Goal: Task Accomplishment & Management: Manage account settings

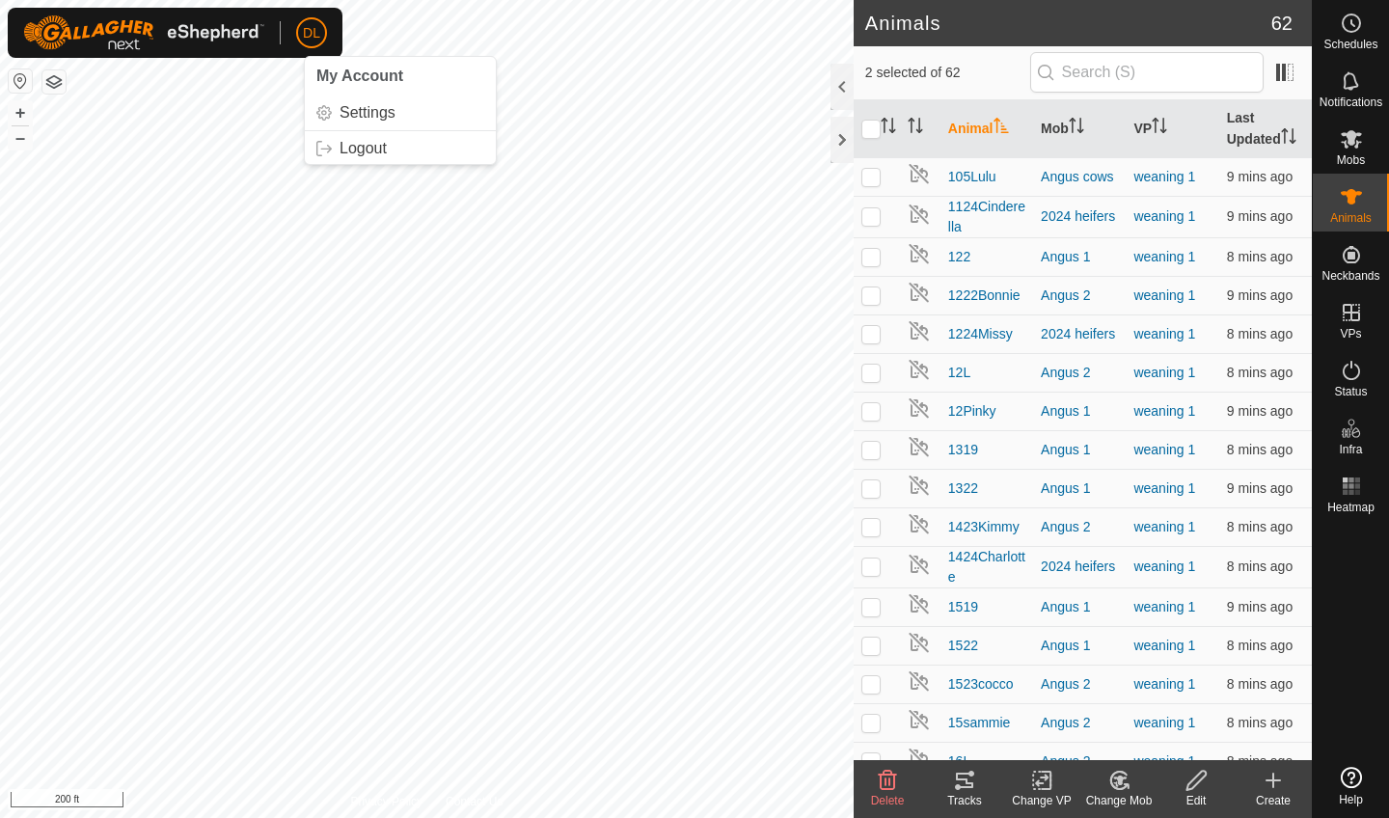
scroll to position [1251, 0]
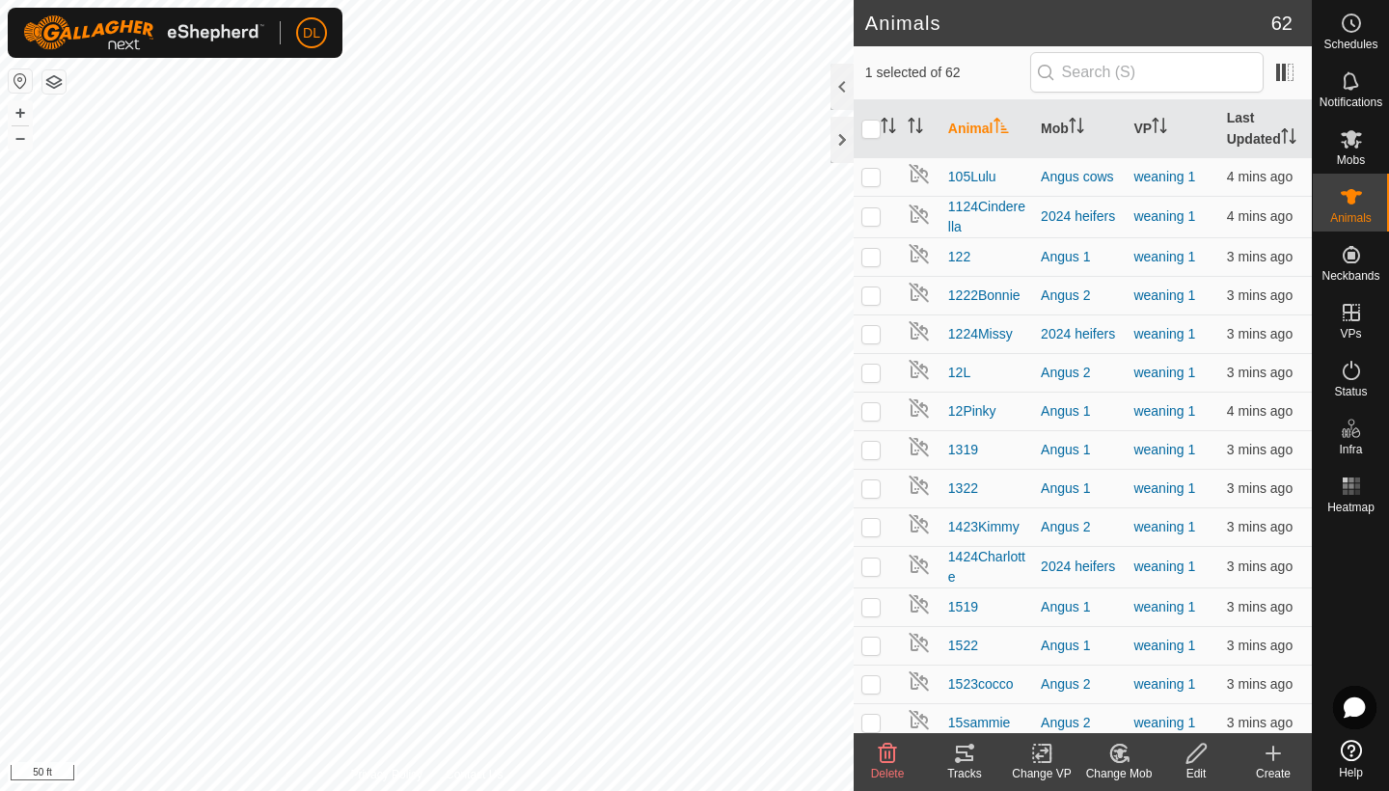
click at [962, 754] on icon at bounding box center [964, 753] width 17 height 15
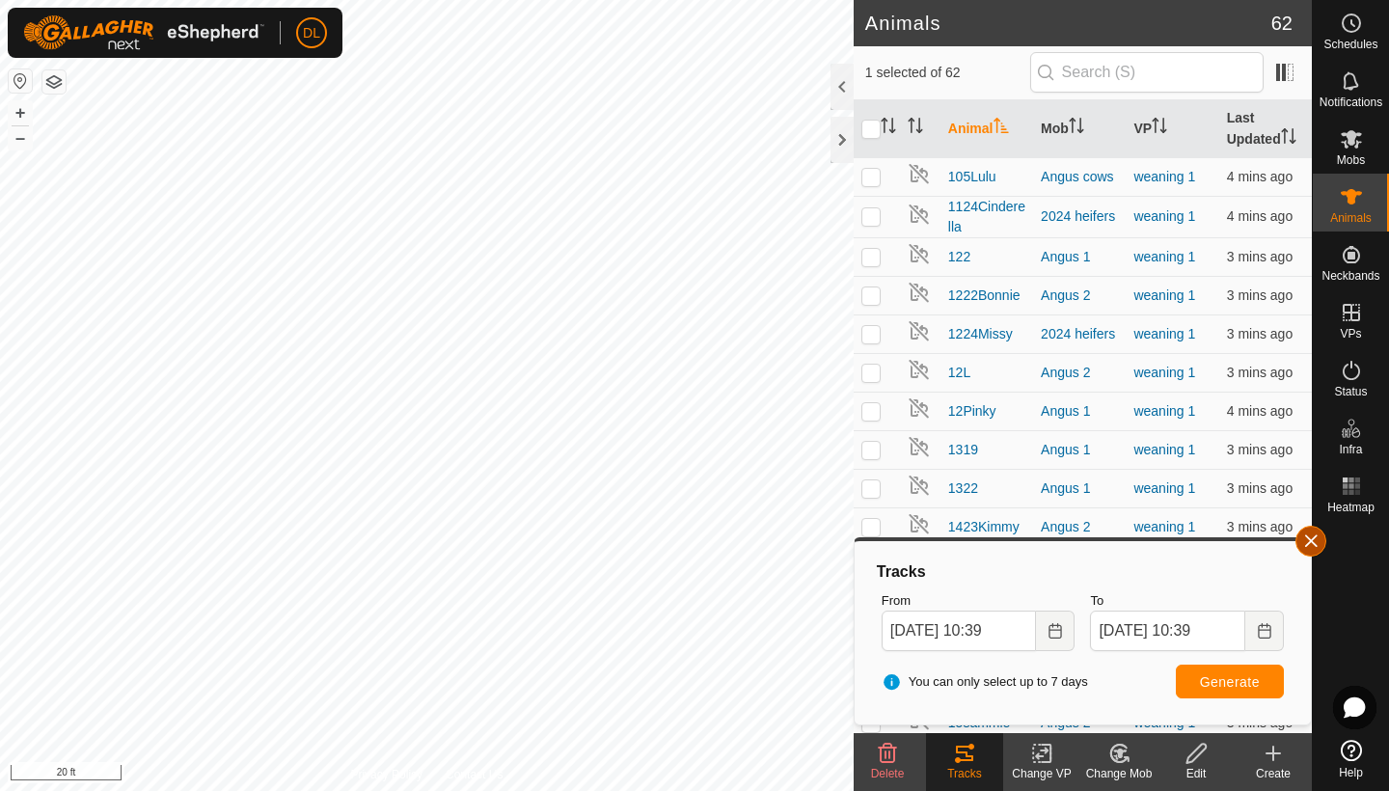
click at [1307, 547] on button "button" at bounding box center [1311, 541] width 31 height 31
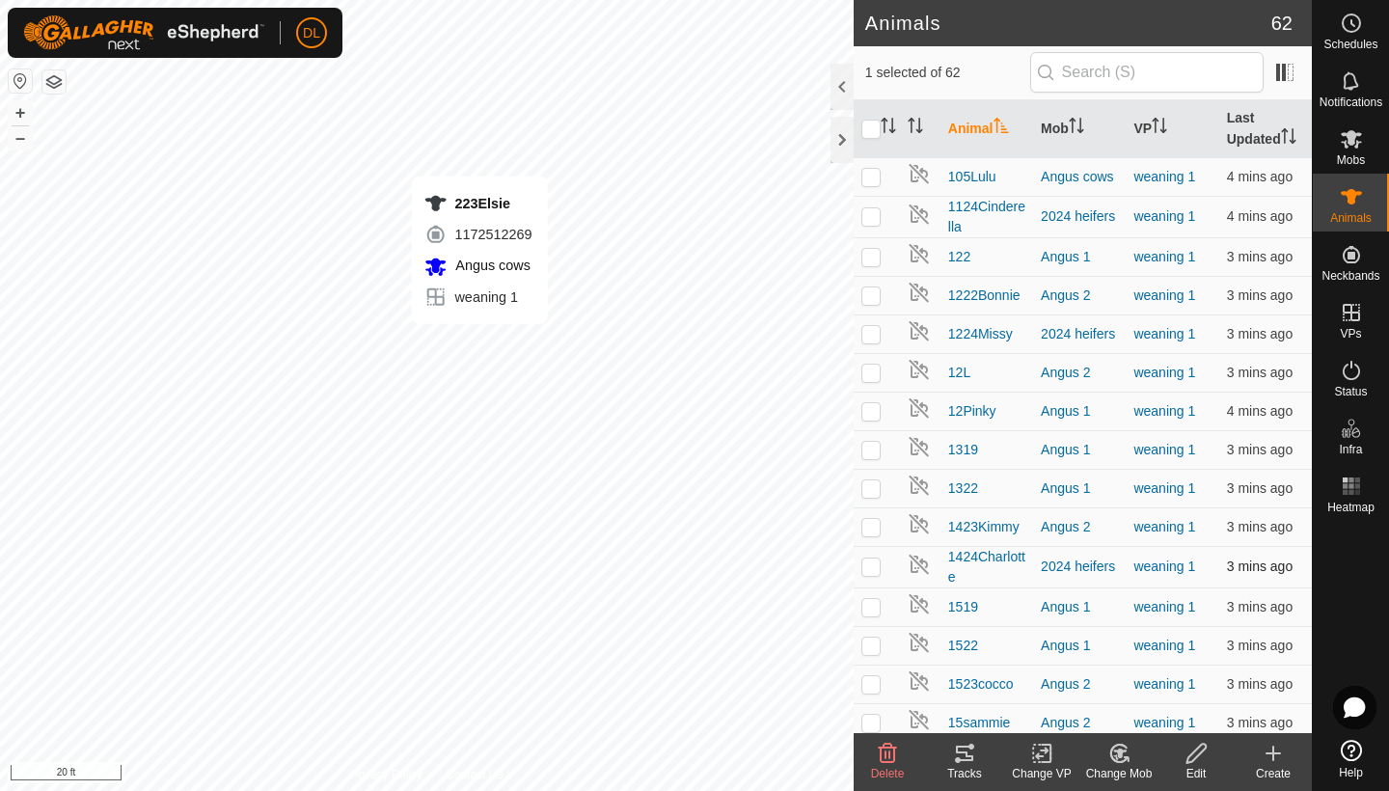
checkbox input "false"
checkbox input "true"
click at [963, 754] on icon at bounding box center [964, 753] width 17 height 15
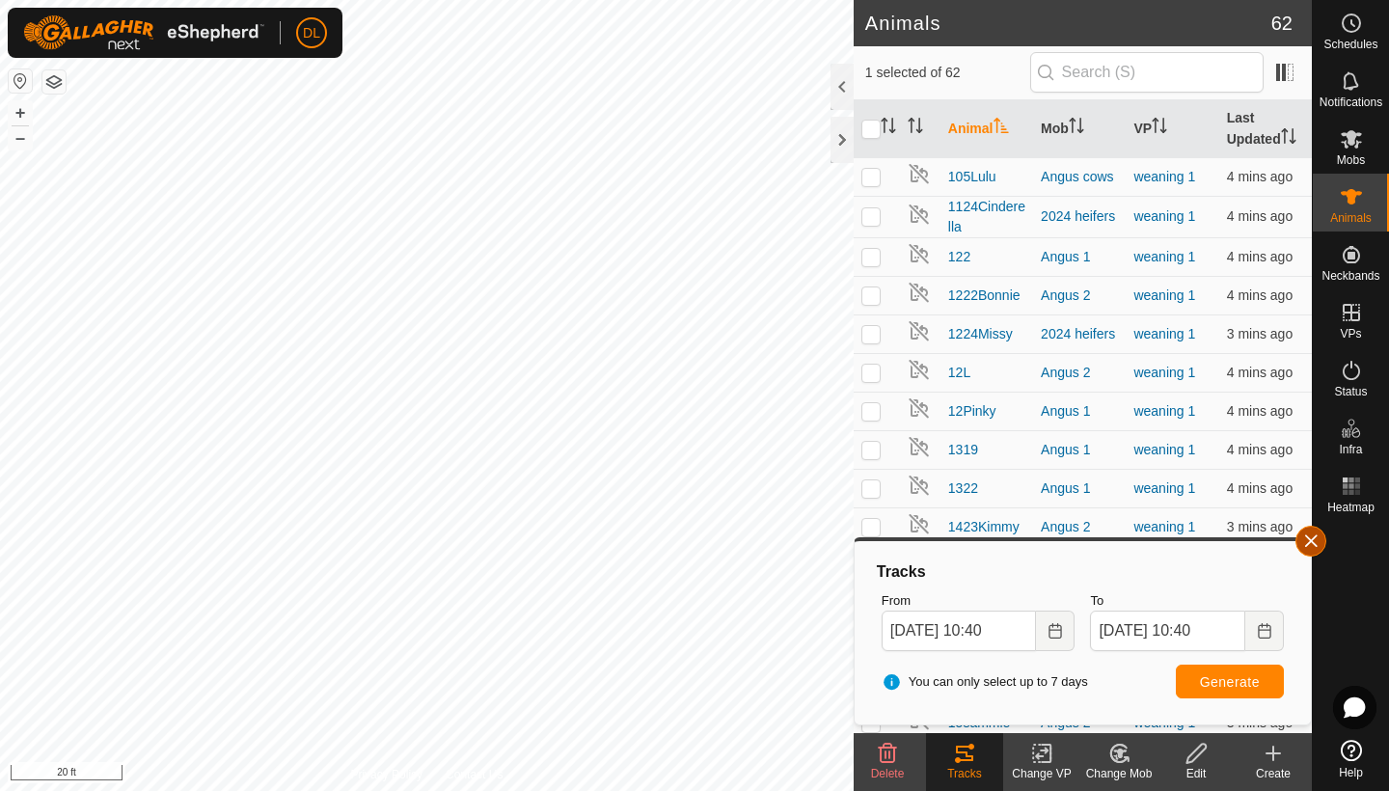
click at [1308, 547] on button "button" at bounding box center [1311, 541] width 31 height 31
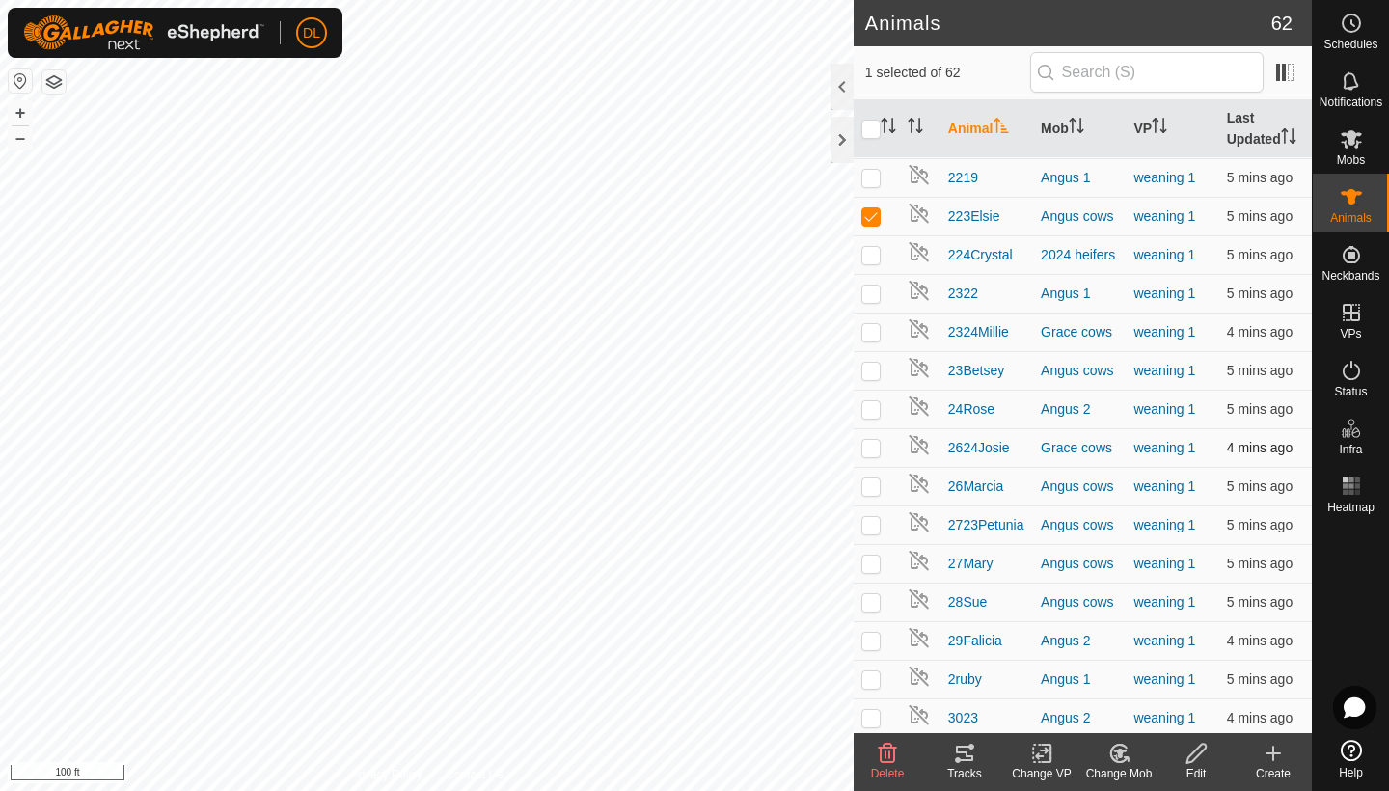
scroll to position [975, 0]
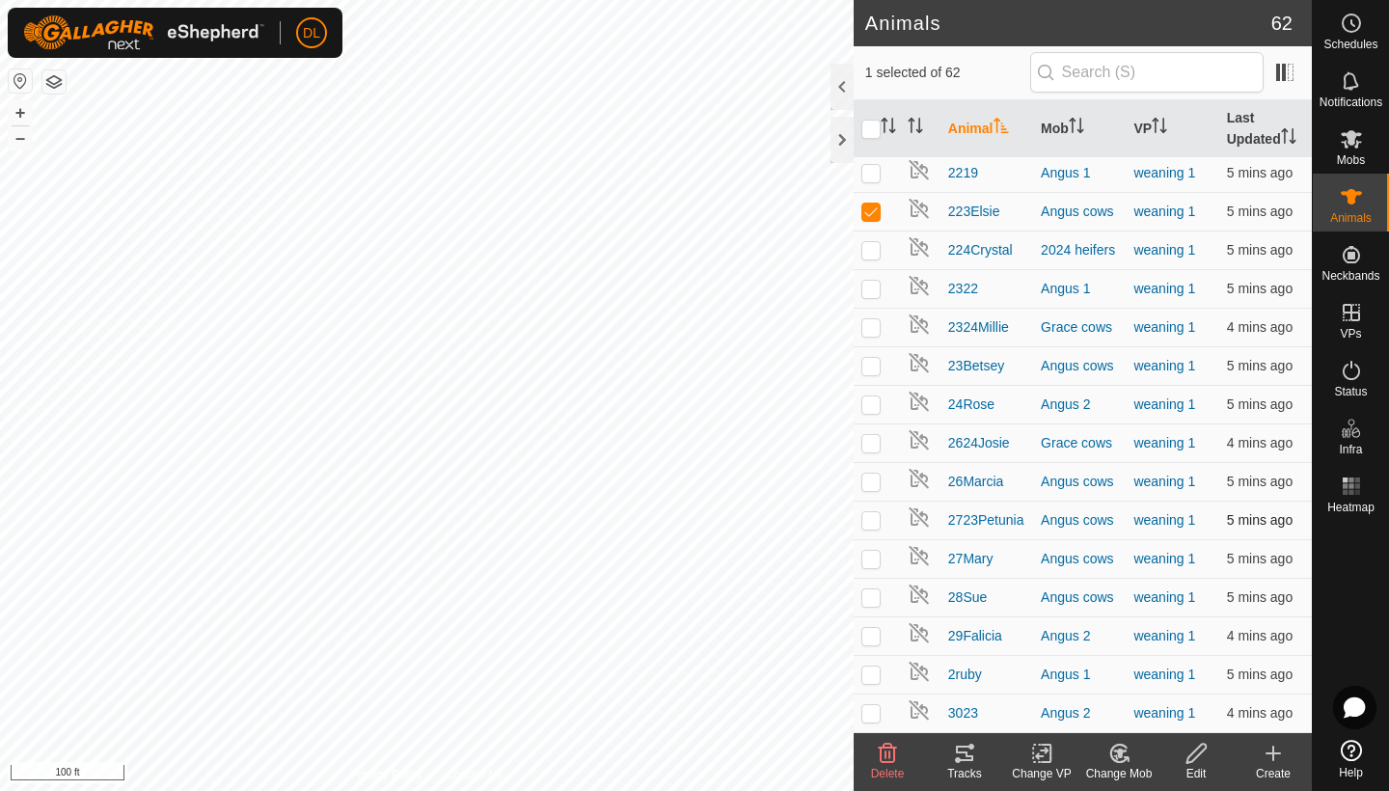
click at [875, 516] on p-checkbox at bounding box center [871, 519] width 19 height 15
checkbox input "false"
click at [878, 484] on p-checkbox at bounding box center [871, 481] width 19 height 15
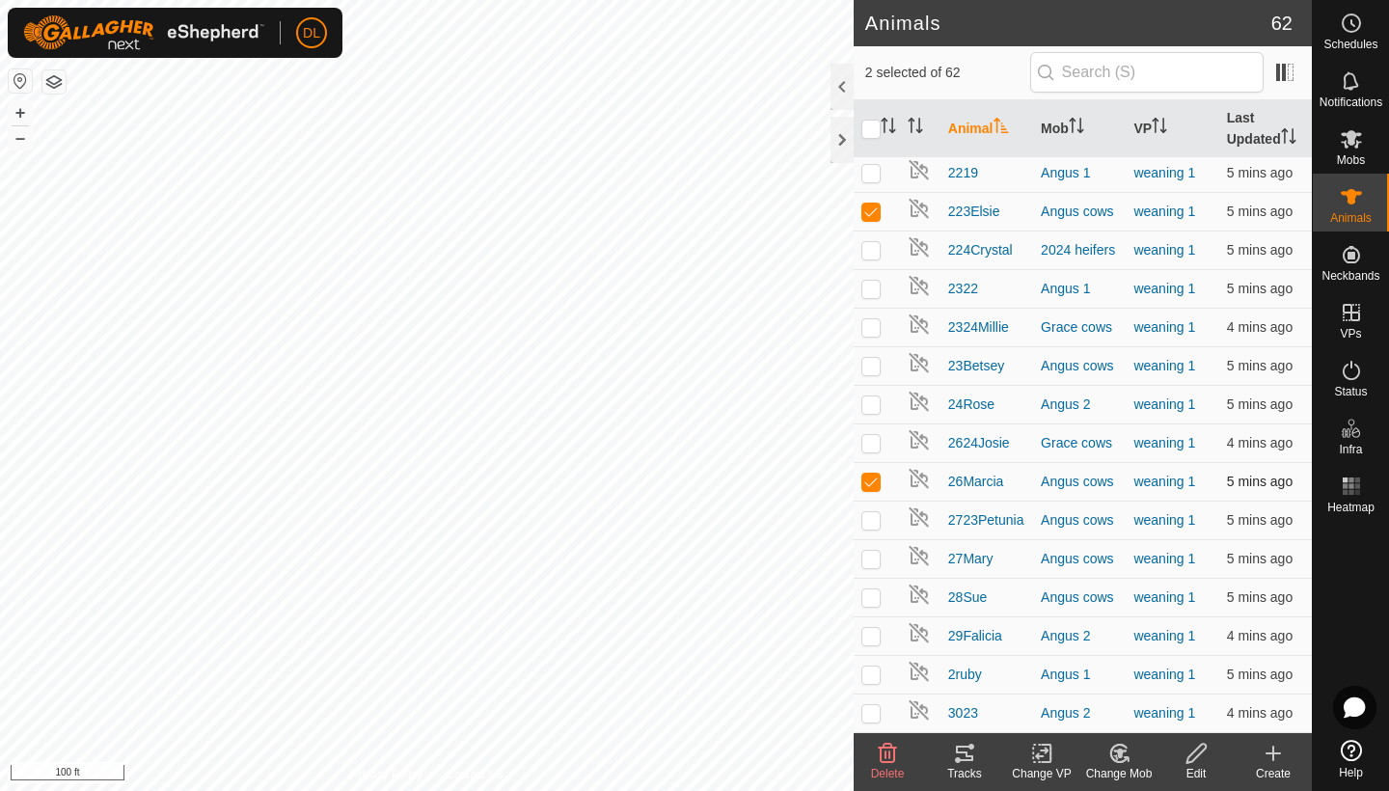
checkbox input "false"
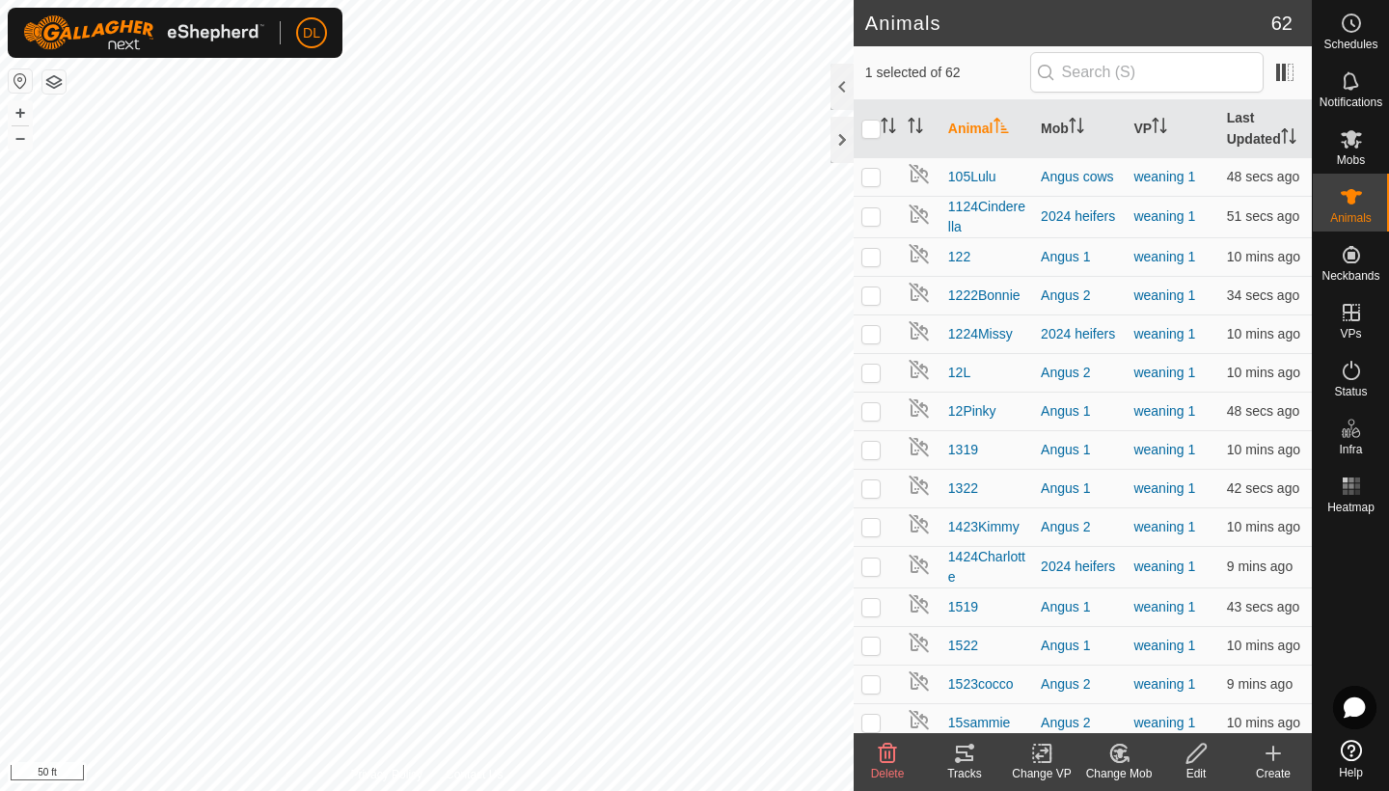
checkbox input "true"
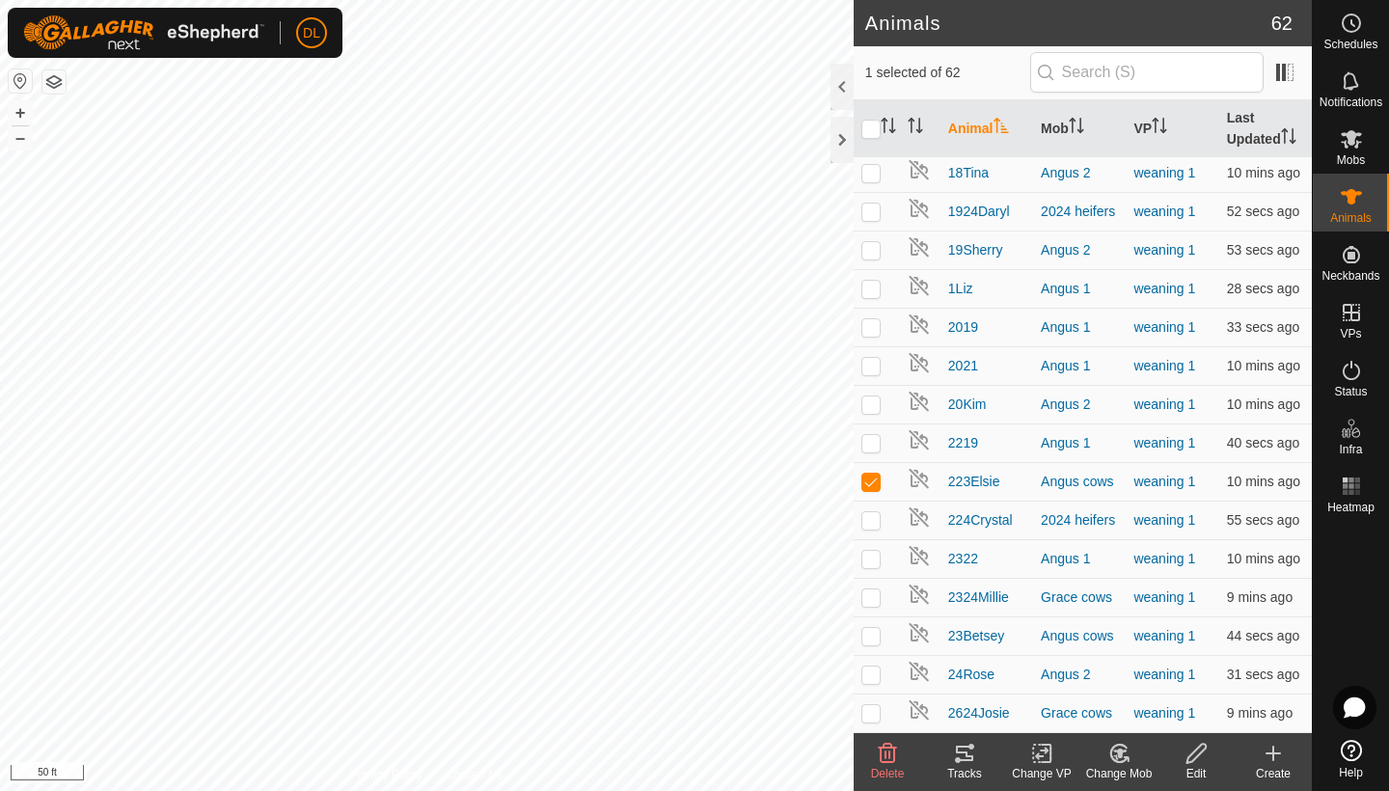
scroll to position [786, 0]
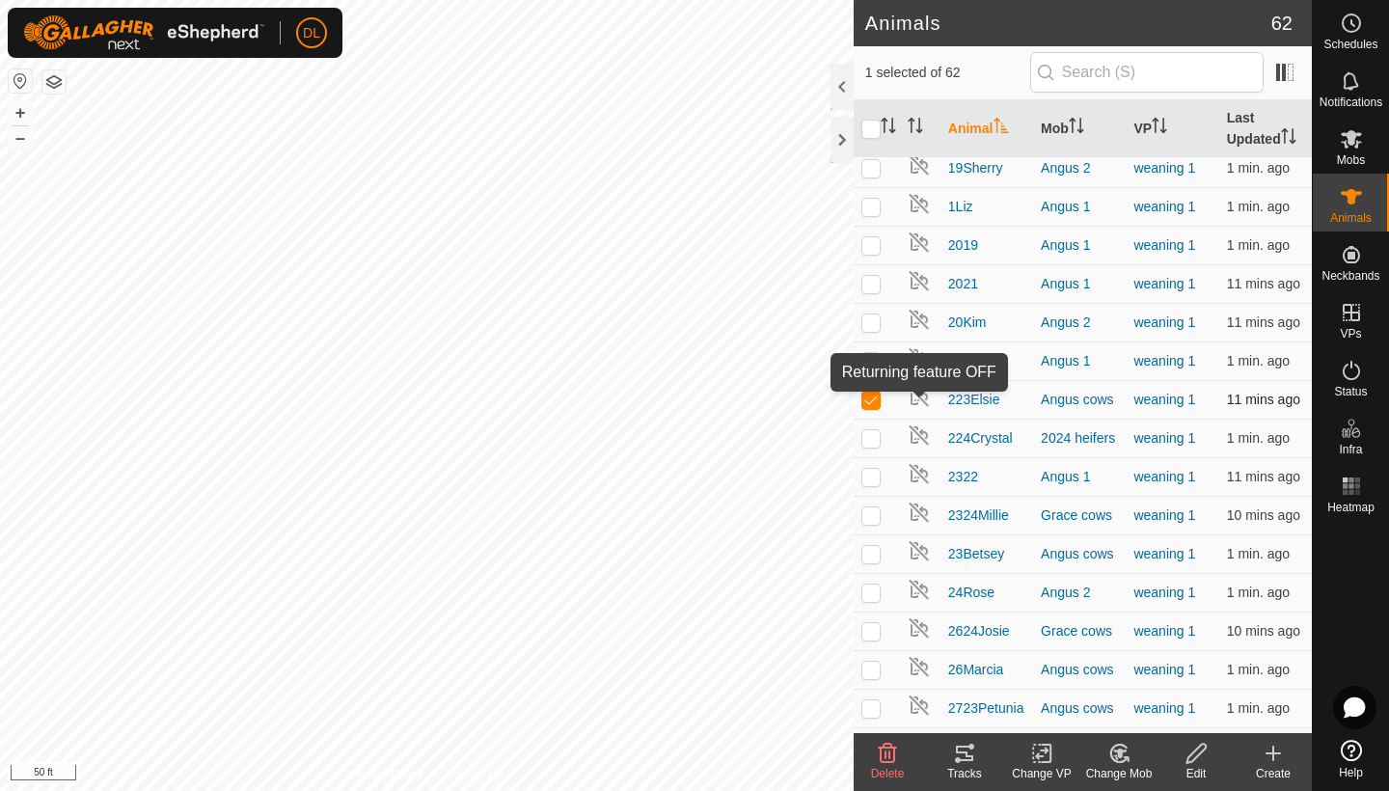
click at [917, 401] on img at bounding box center [919, 396] width 23 height 23
click at [916, 401] on img at bounding box center [919, 396] width 23 height 23
